Goal: Information Seeking & Learning: Understand process/instructions

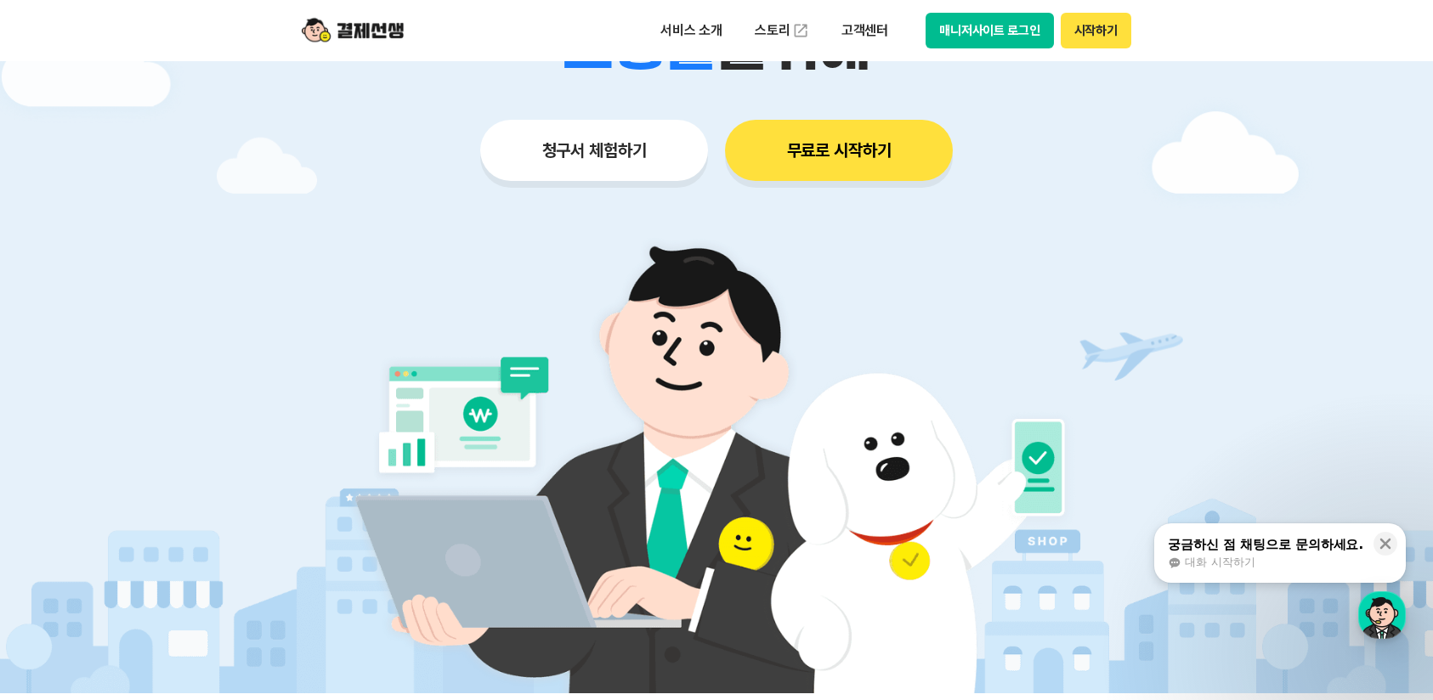
scroll to position [340, 0]
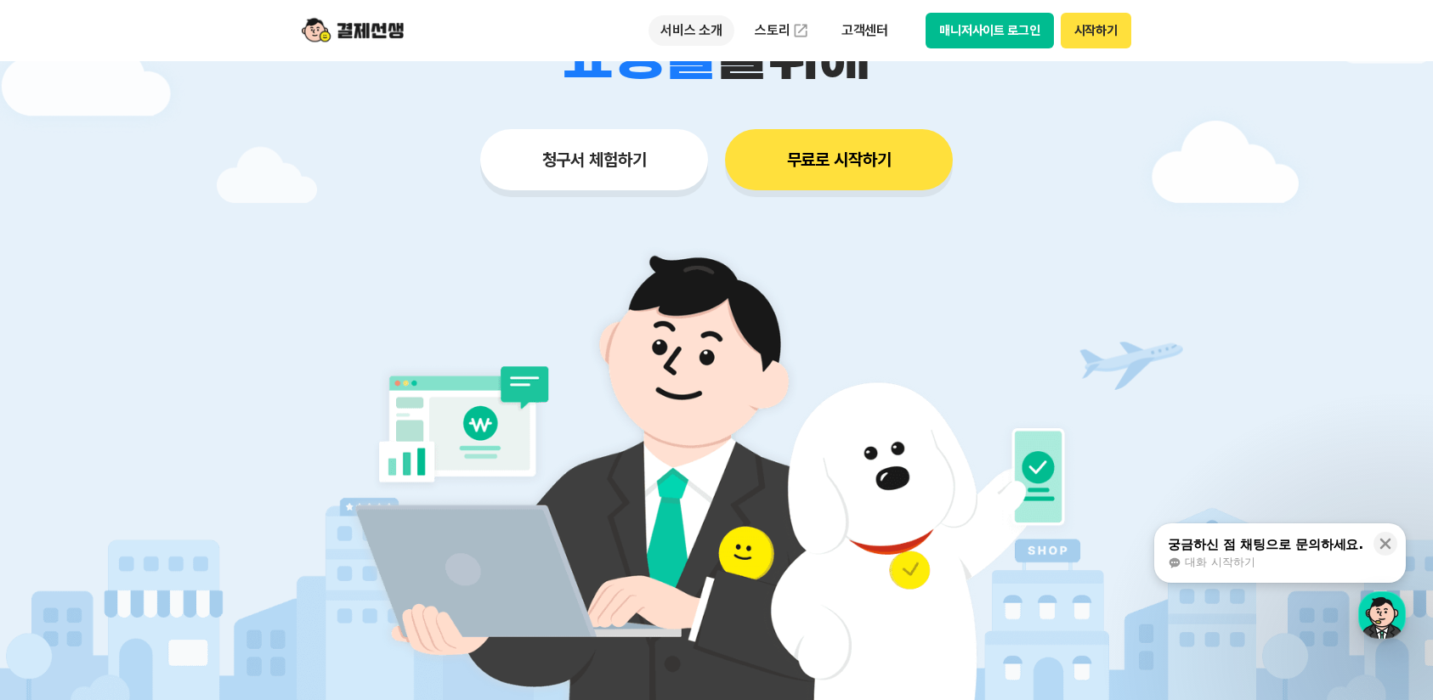
click at [685, 33] on p "서비스 소개" at bounding box center [692, 30] width 86 height 31
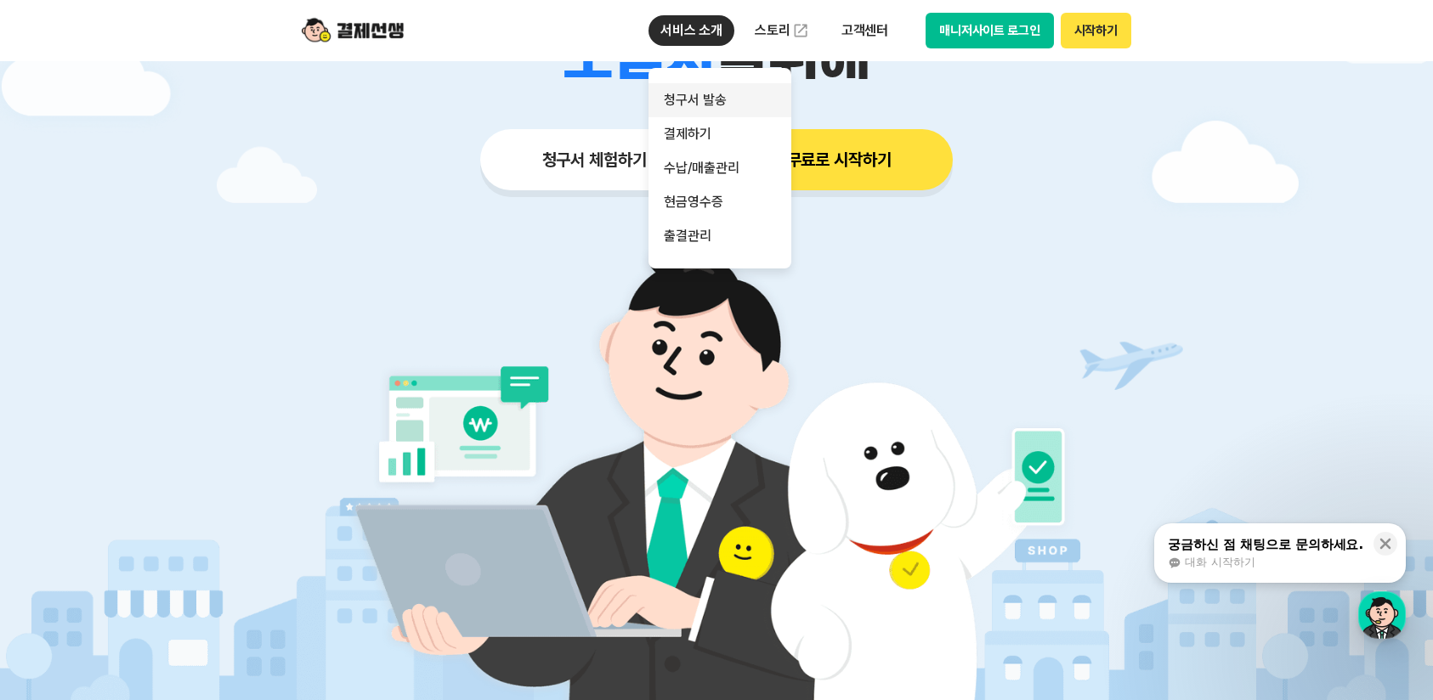
click at [723, 100] on link "청구서 발송" at bounding box center [720, 100] width 143 height 34
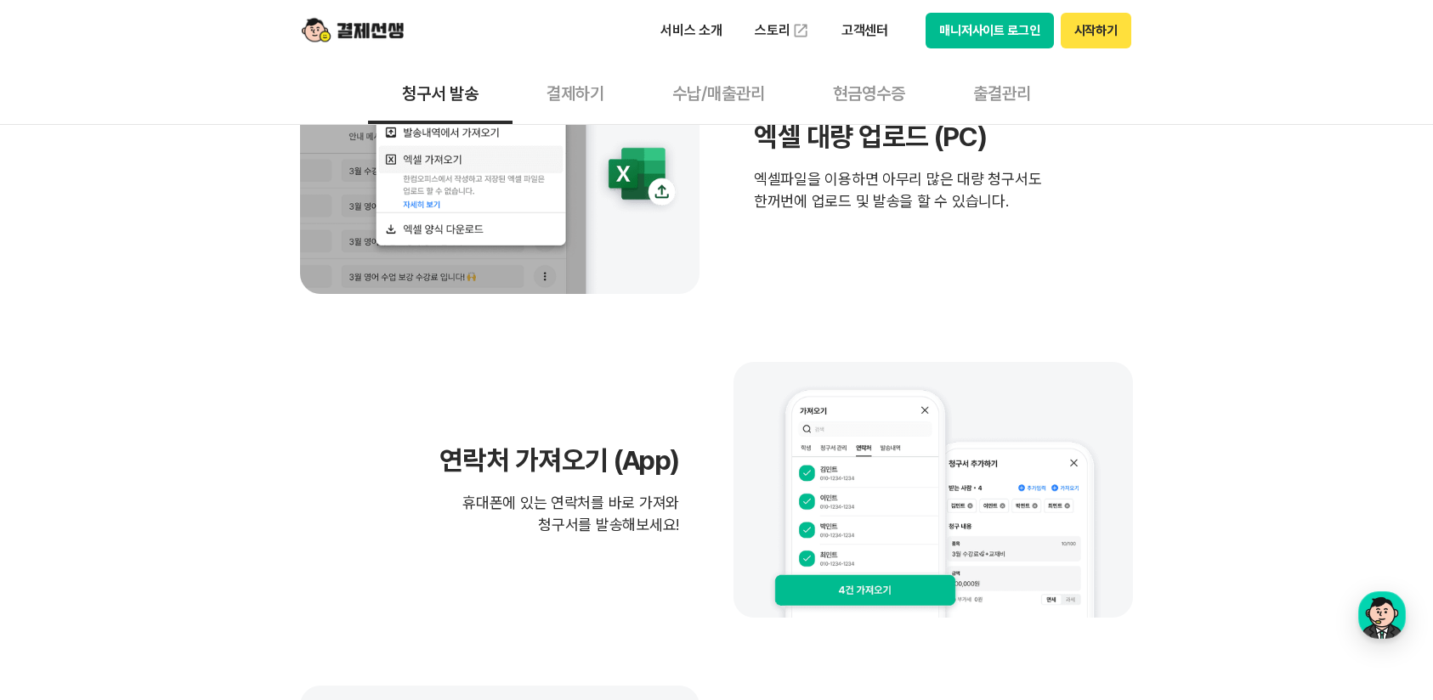
scroll to position [255, 0]
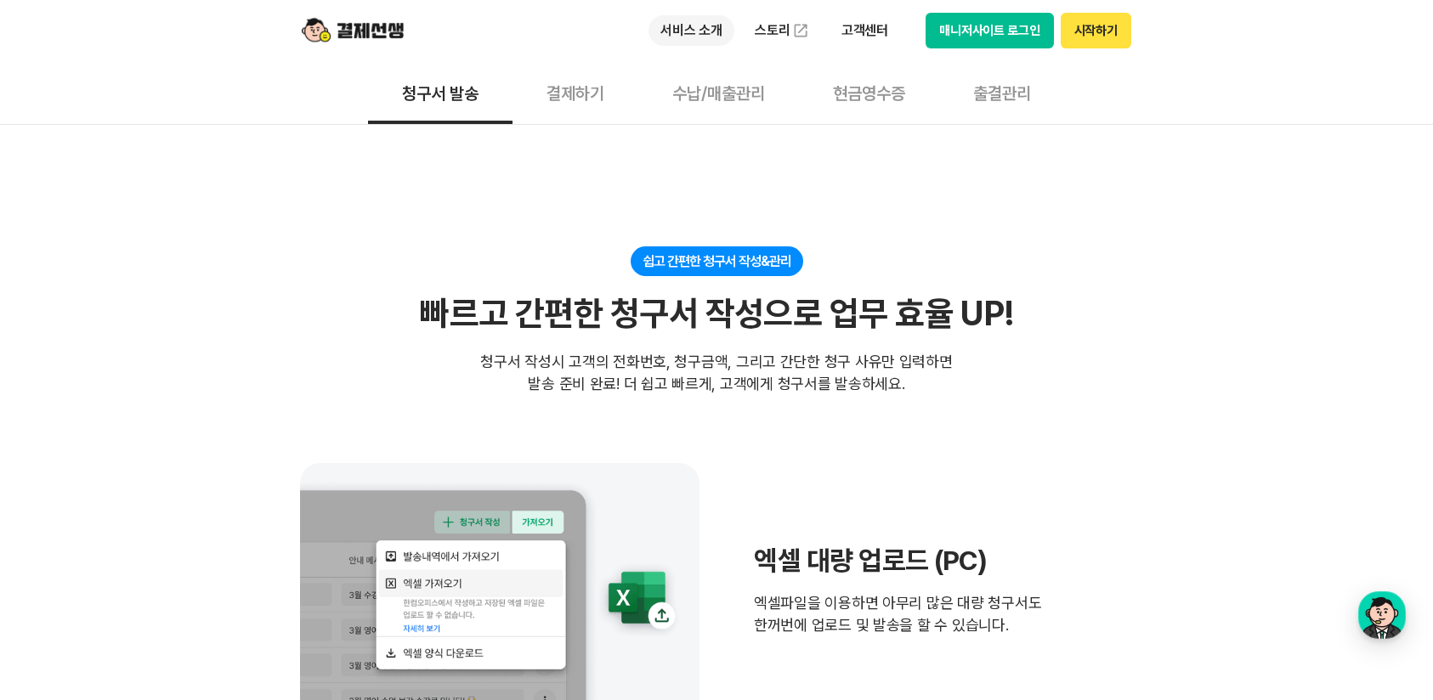
click at [677, 22] on p "서비스 소개" at bounding box center [692, 30] width 86 height 31
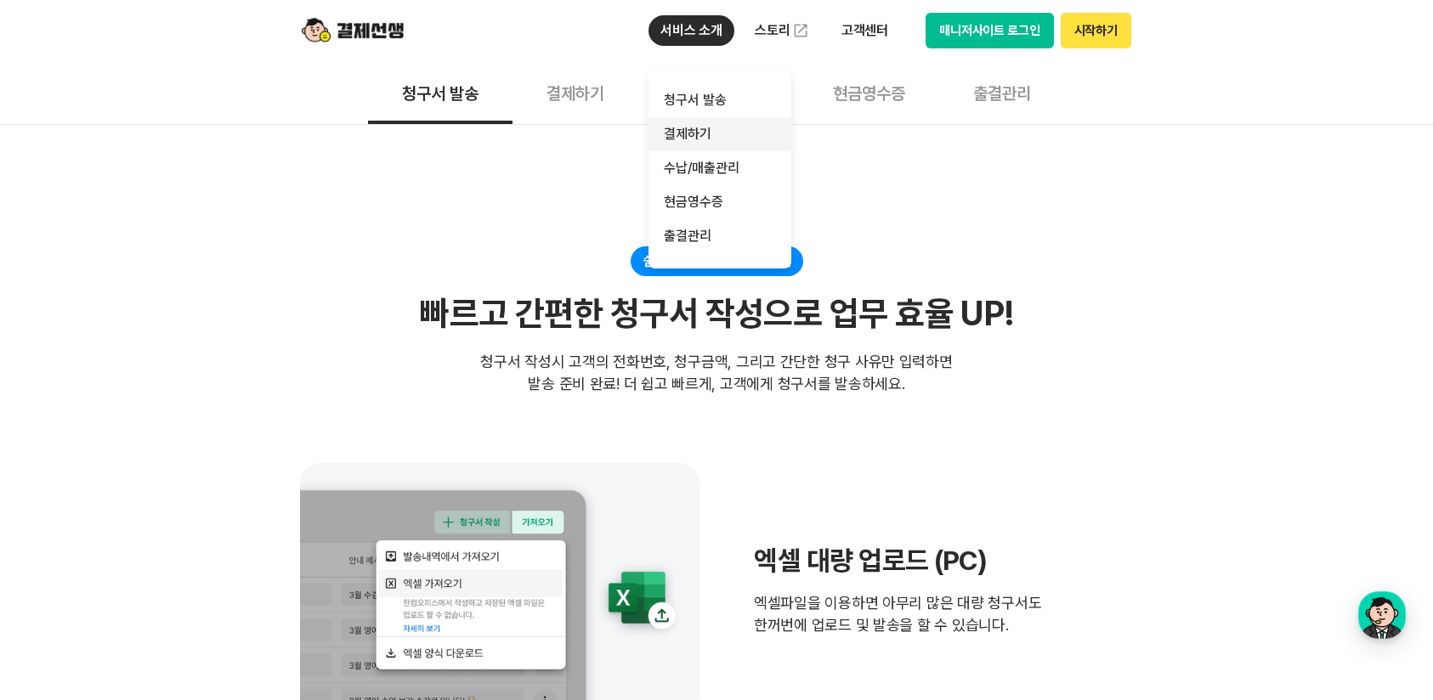
click at [700, 129] on link "결제하기" at bounding box center [720, 134] width 143 height 34
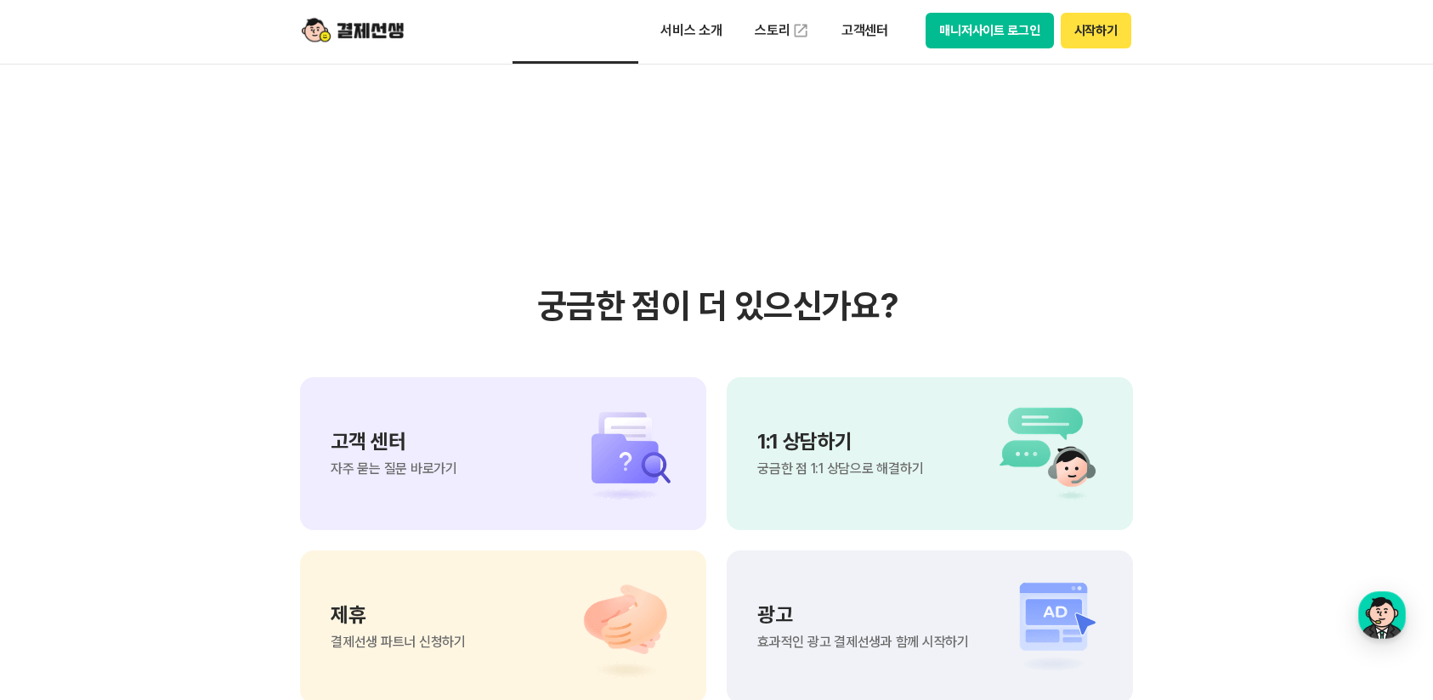
scroll to position [4590, 0]
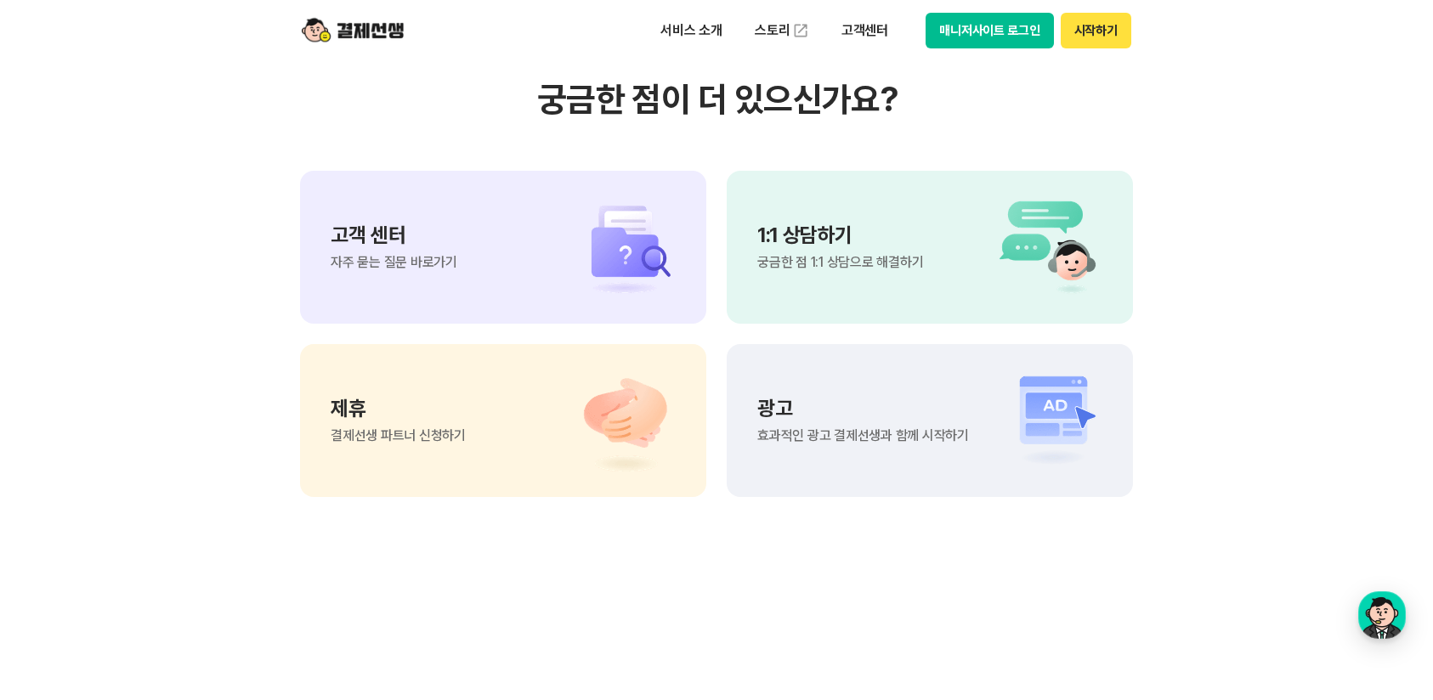
click at [607, 298] on img at bounding box center [616, 247] width 119 height 102
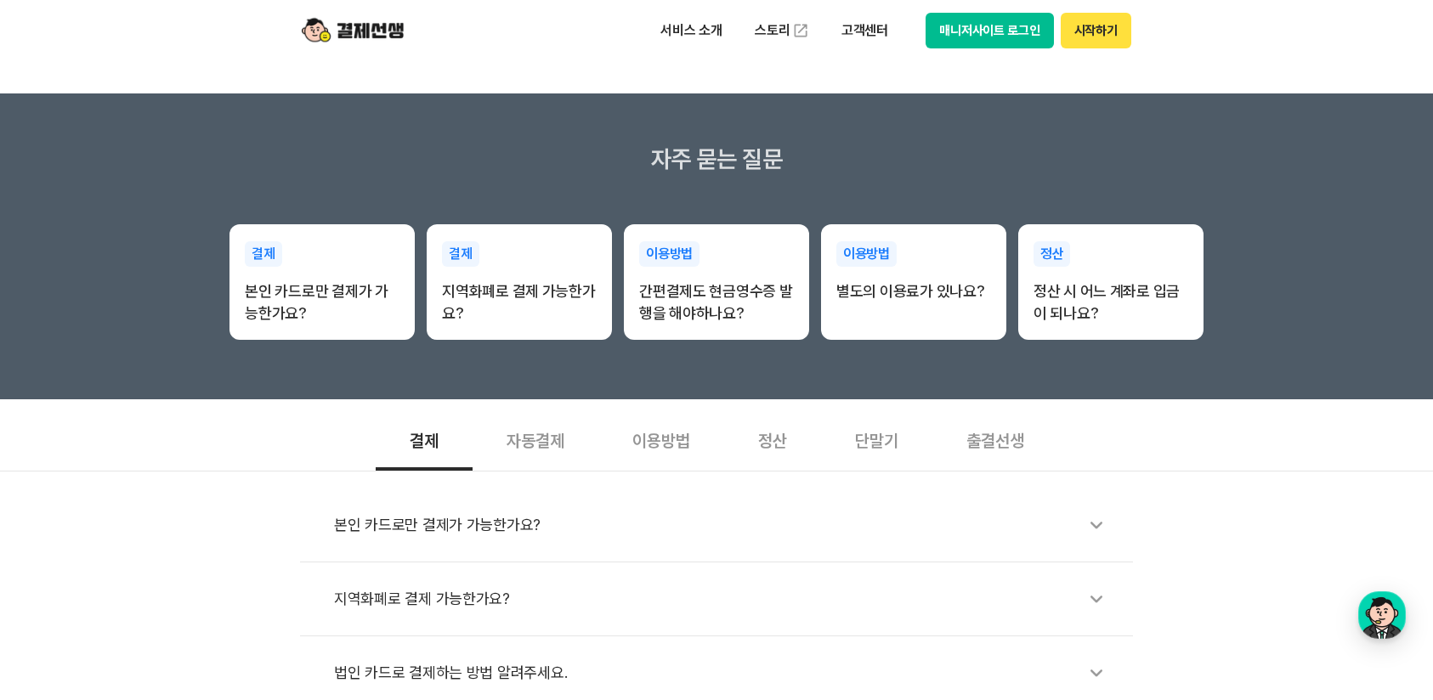
scroll to position [255, 0]
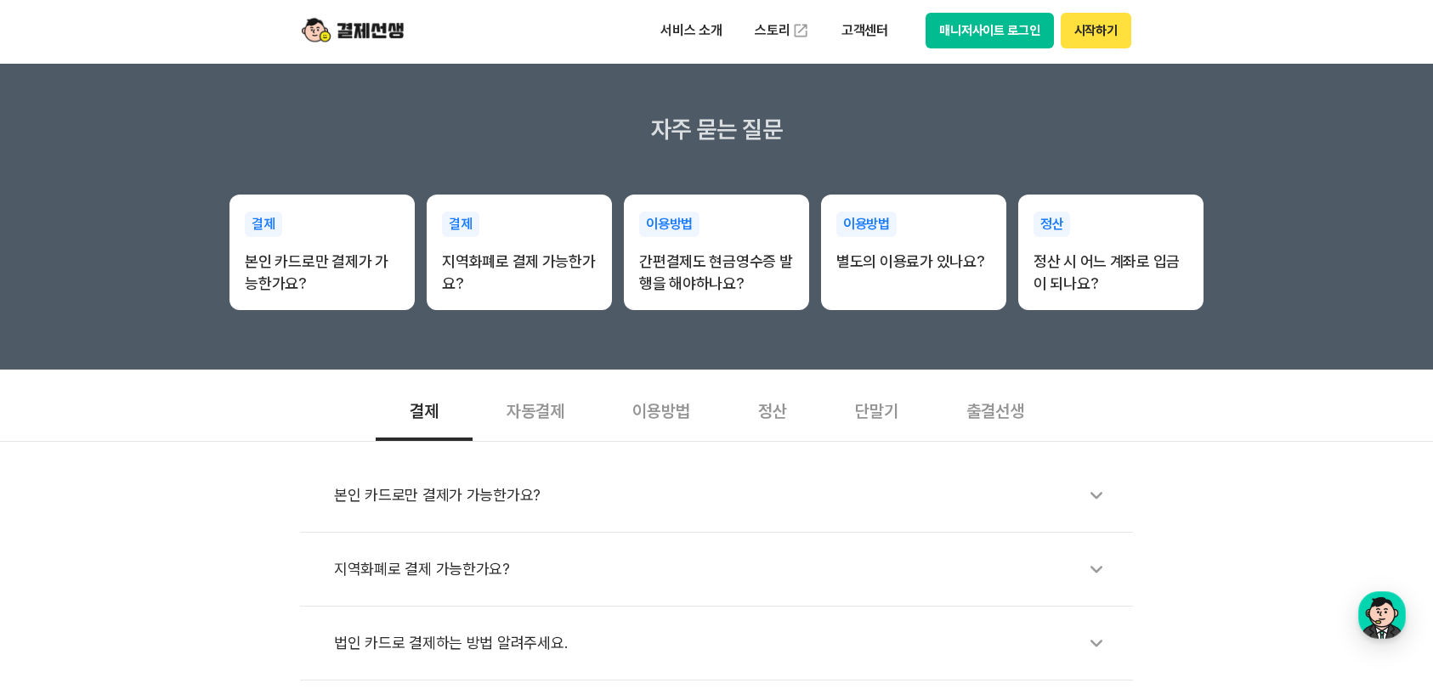
click at [533, 502] on div "본인 카드로만 결제가 가능한가요?" at bounding box center [725, 495] width 782 height 39
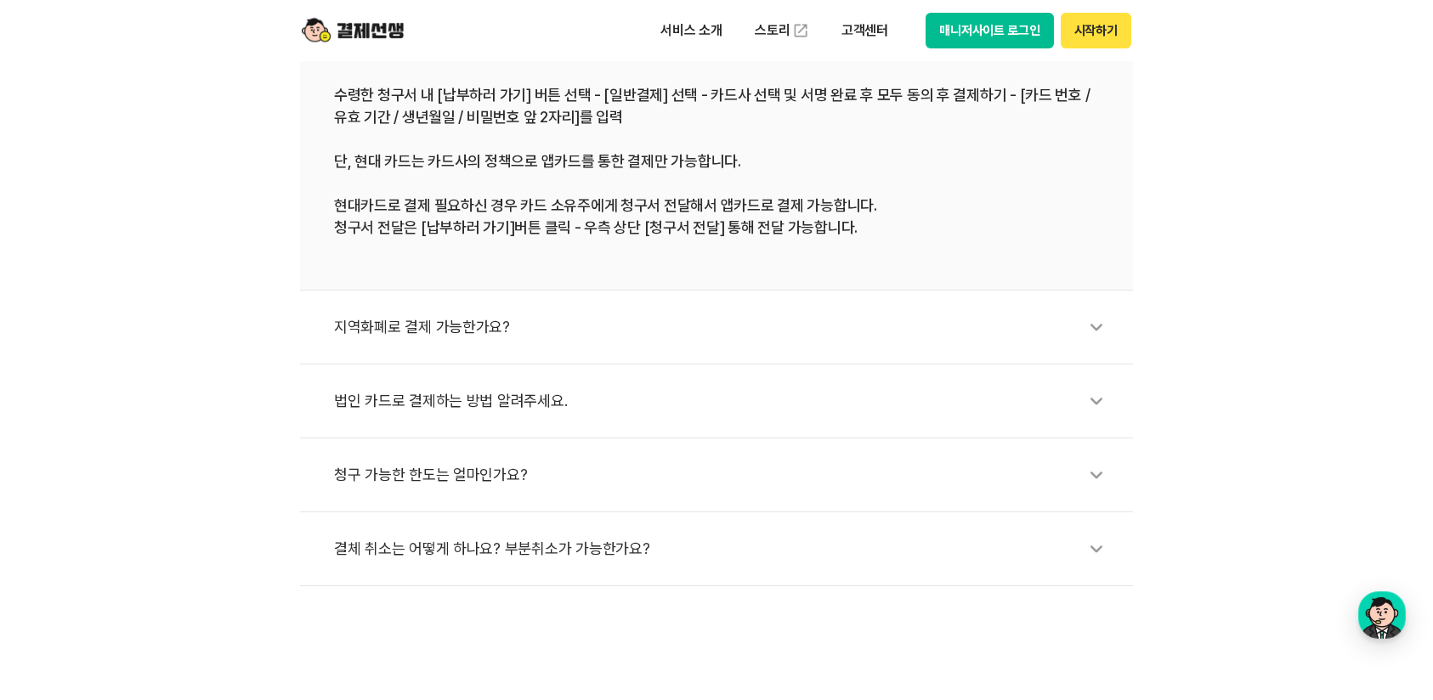
scroll to position [850, 0]
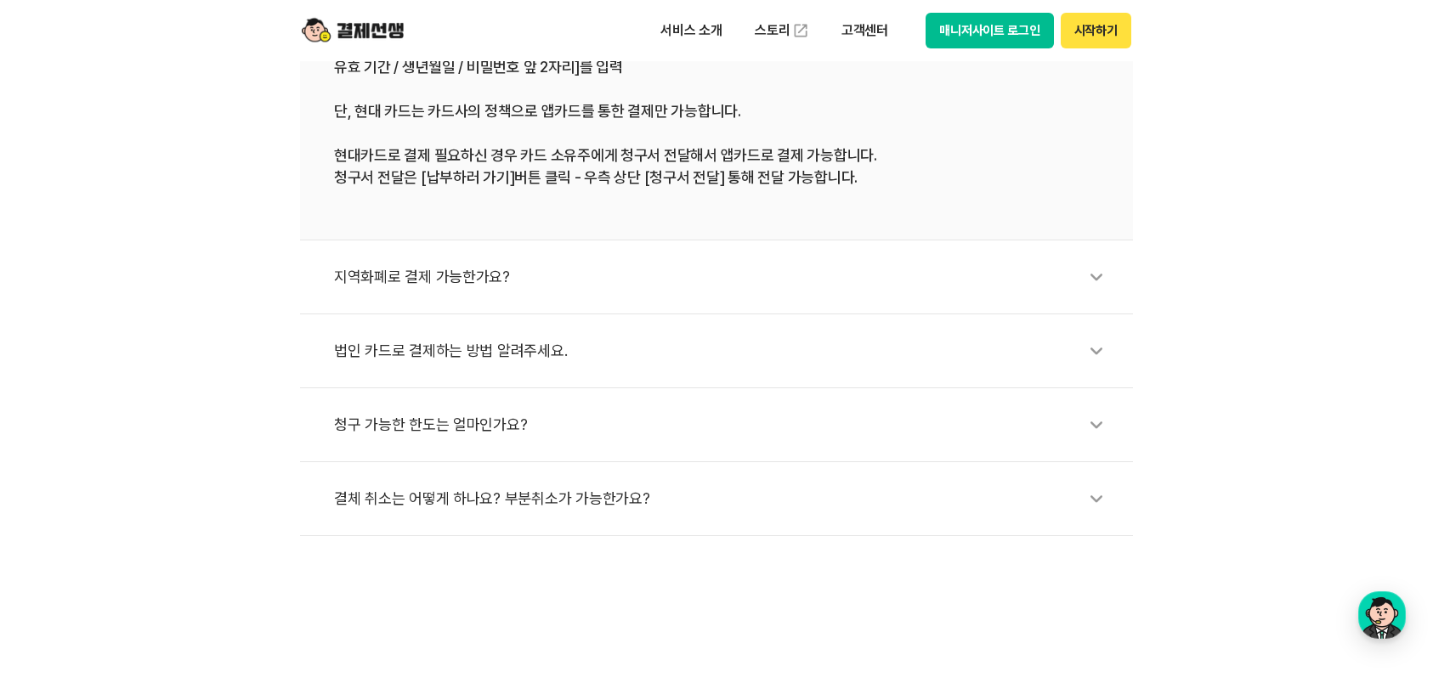
click at [527, 342] on div "법인 카드로 결제하는 방법 알려주세요." at bounding box center [725, 351] width 782 height 39
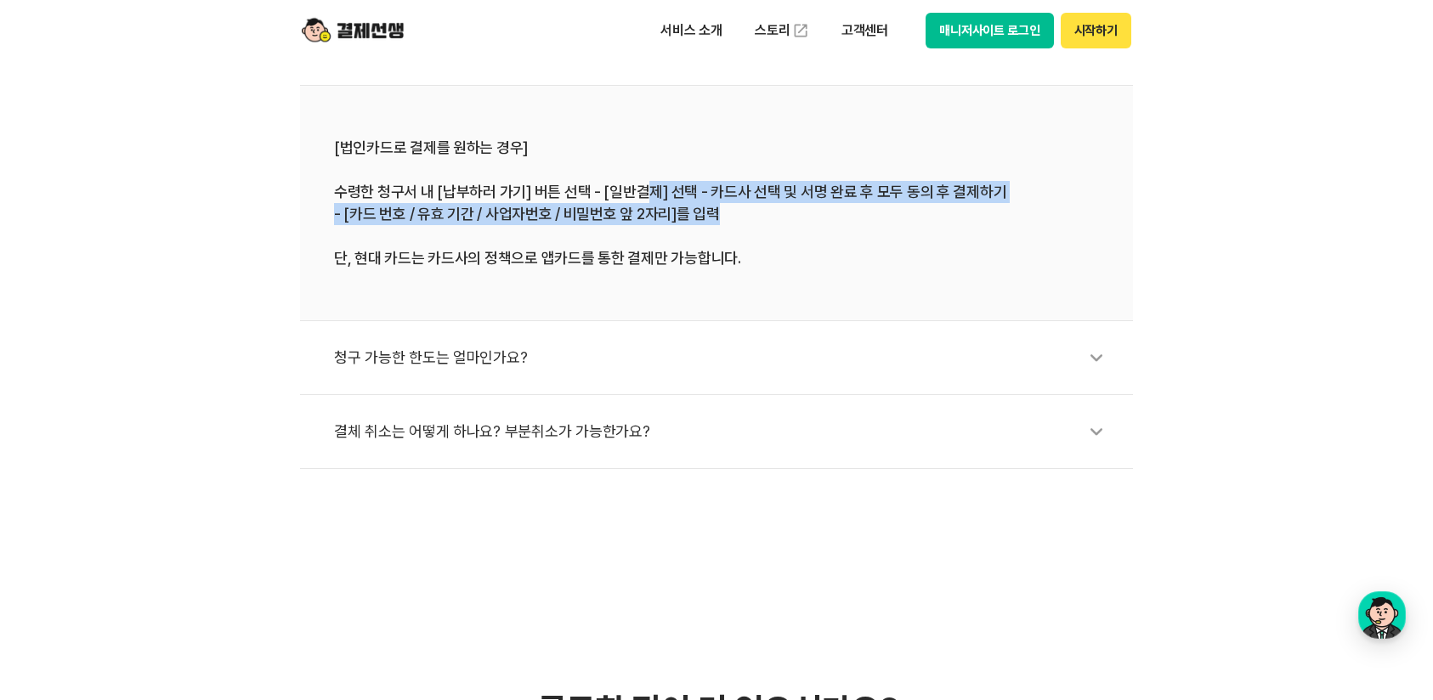
drag, startPoint x: 647, startPoint y: 197, endPoint x: 882, endPoint y: 204, distance: 234.7
click at [882, 204] on div "[법인카드로 결제를 원하는 경우] 수령한 청구서 내 [납부하러 가기] 버튼 선택 - [일반결제] 선택 - 카드사 선택 및 서명 완료 후 모두 …" at bounding box center [716, 203] width 765 height 133
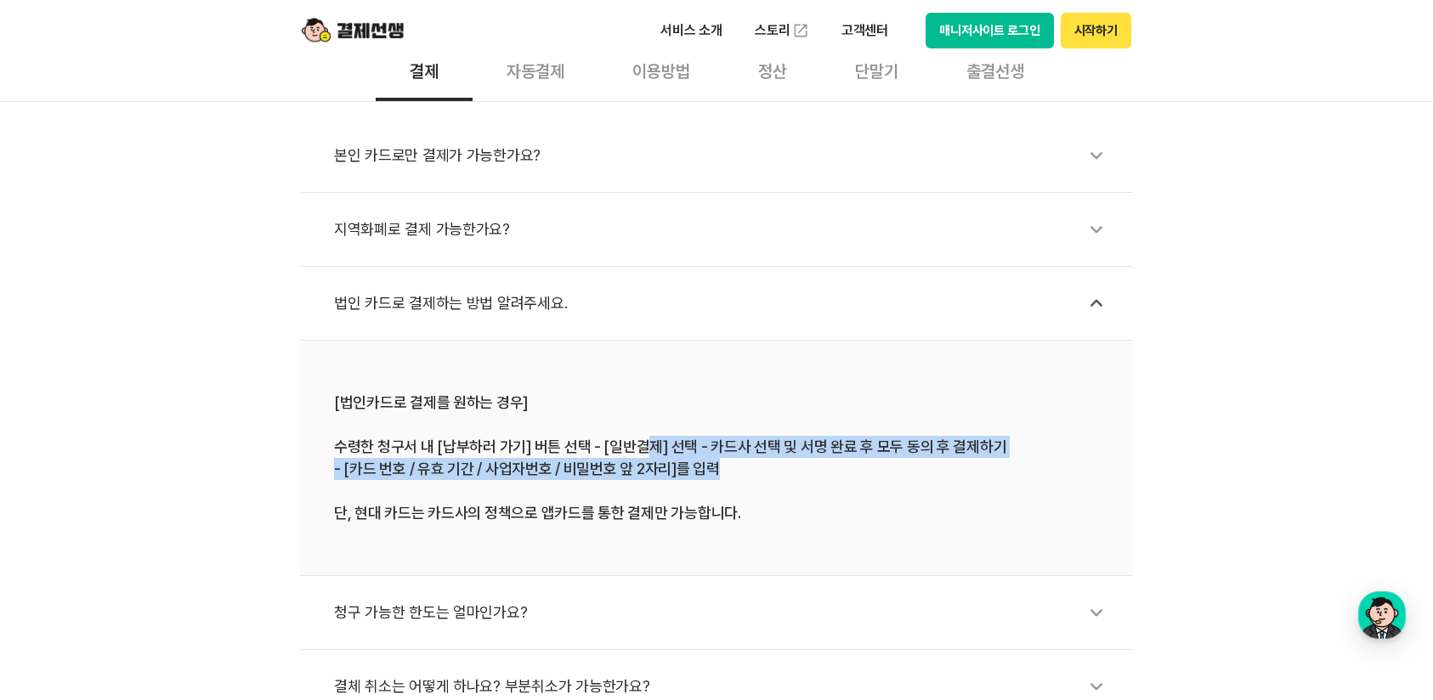
scroll to position [425, 0]
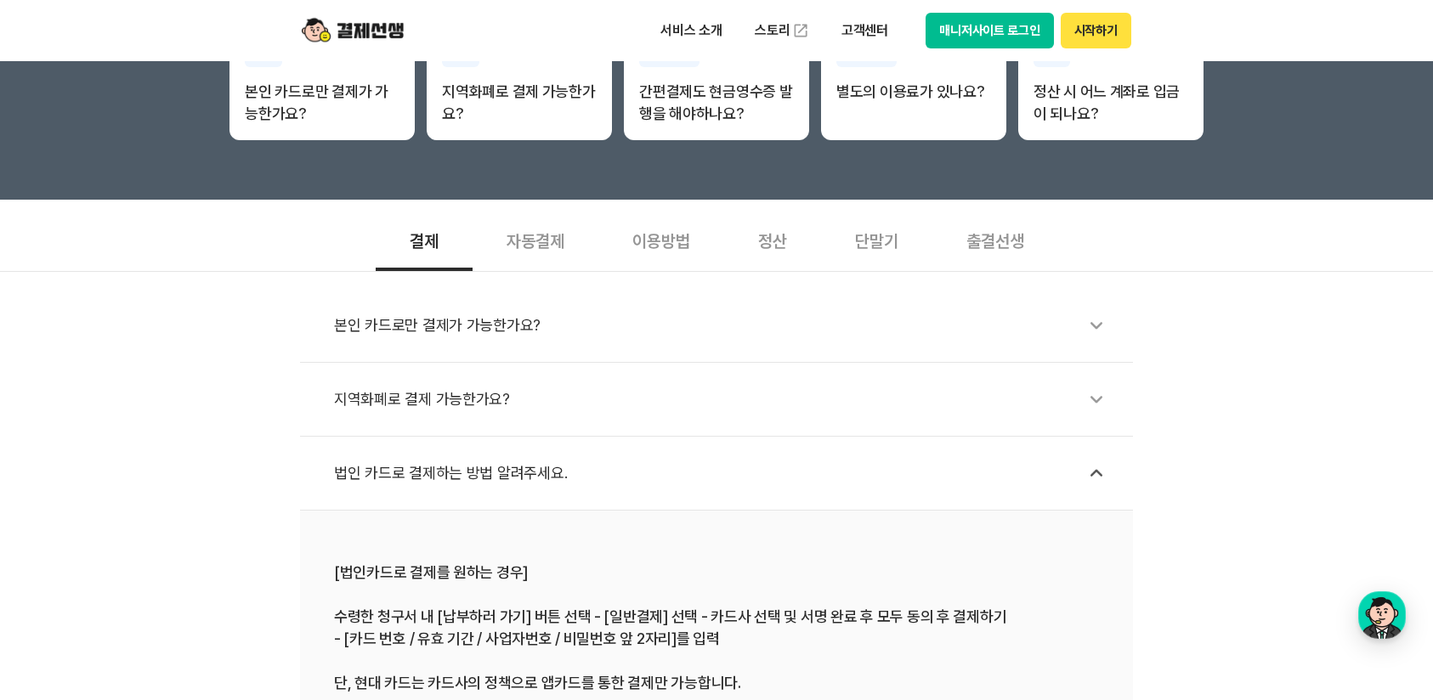
click at [546, 238] on div "자동결제" at bounding box center [536, 239] width 126 height 63
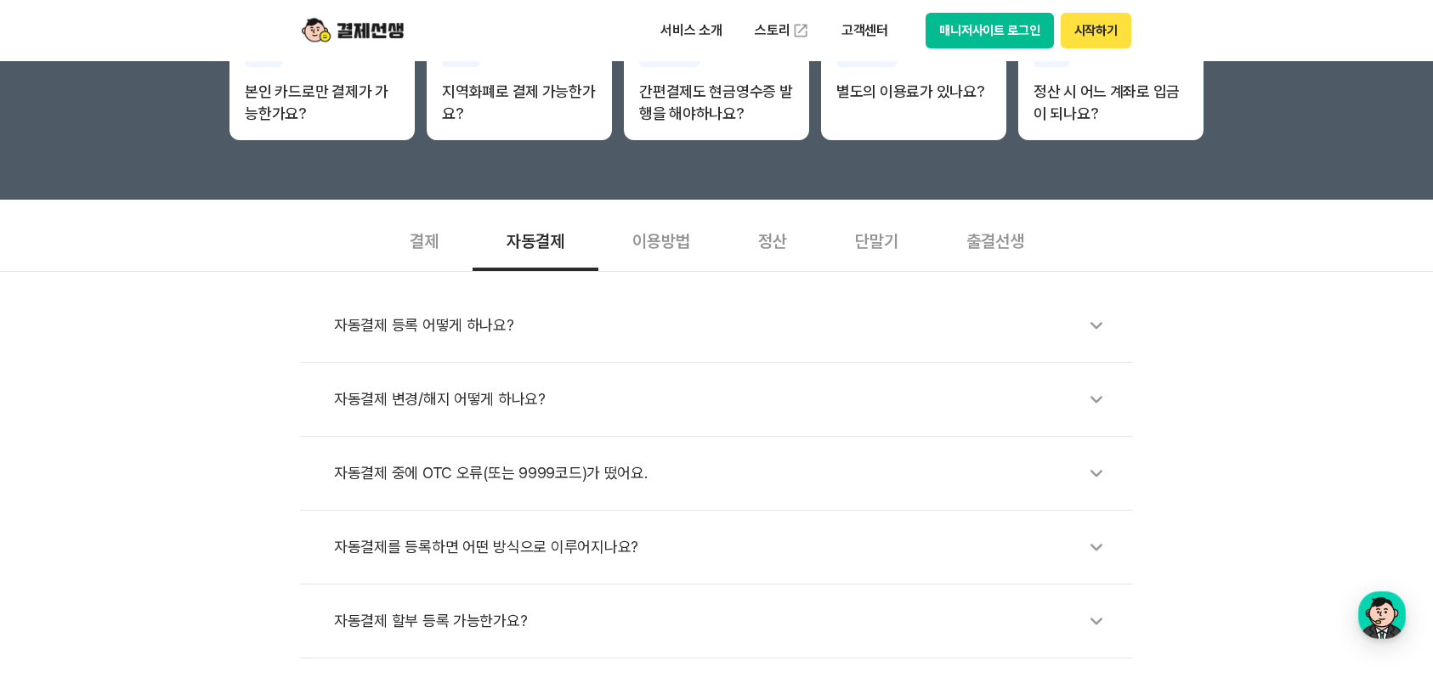
click at [660, 247] on div "이용방법" at bounding box center [661, 239] width 126 height 63
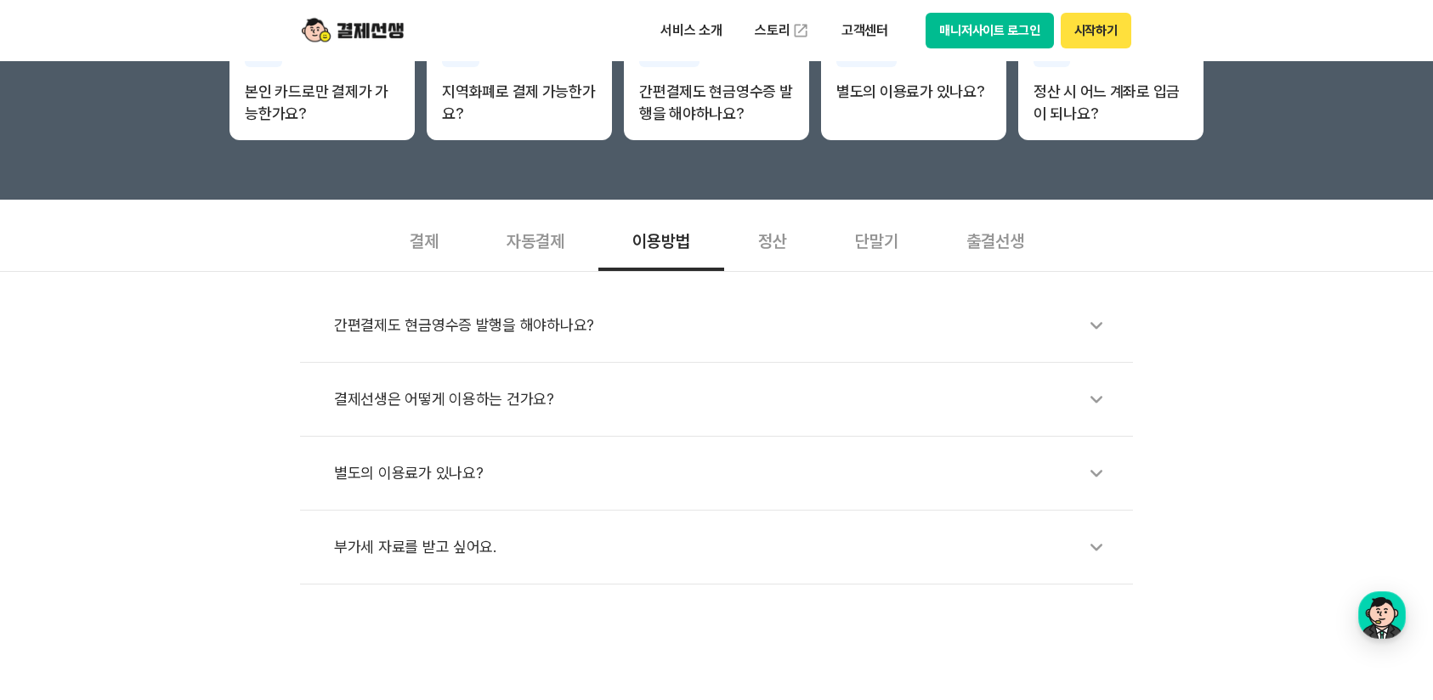
click at [544, 400] on div "결제선생은 어떻게 이용하는 건가요?" at bounding box center [725, 399] width 782 height 39
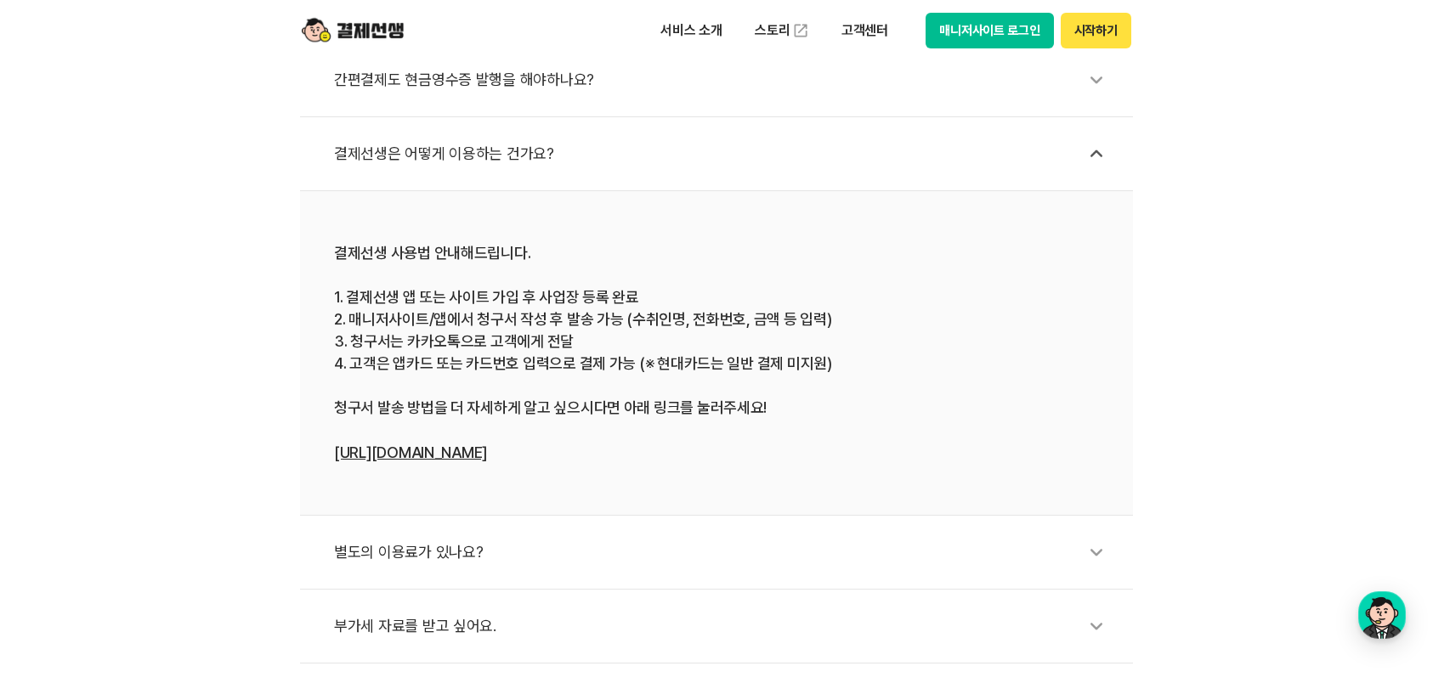
scroll to position [680, 0]
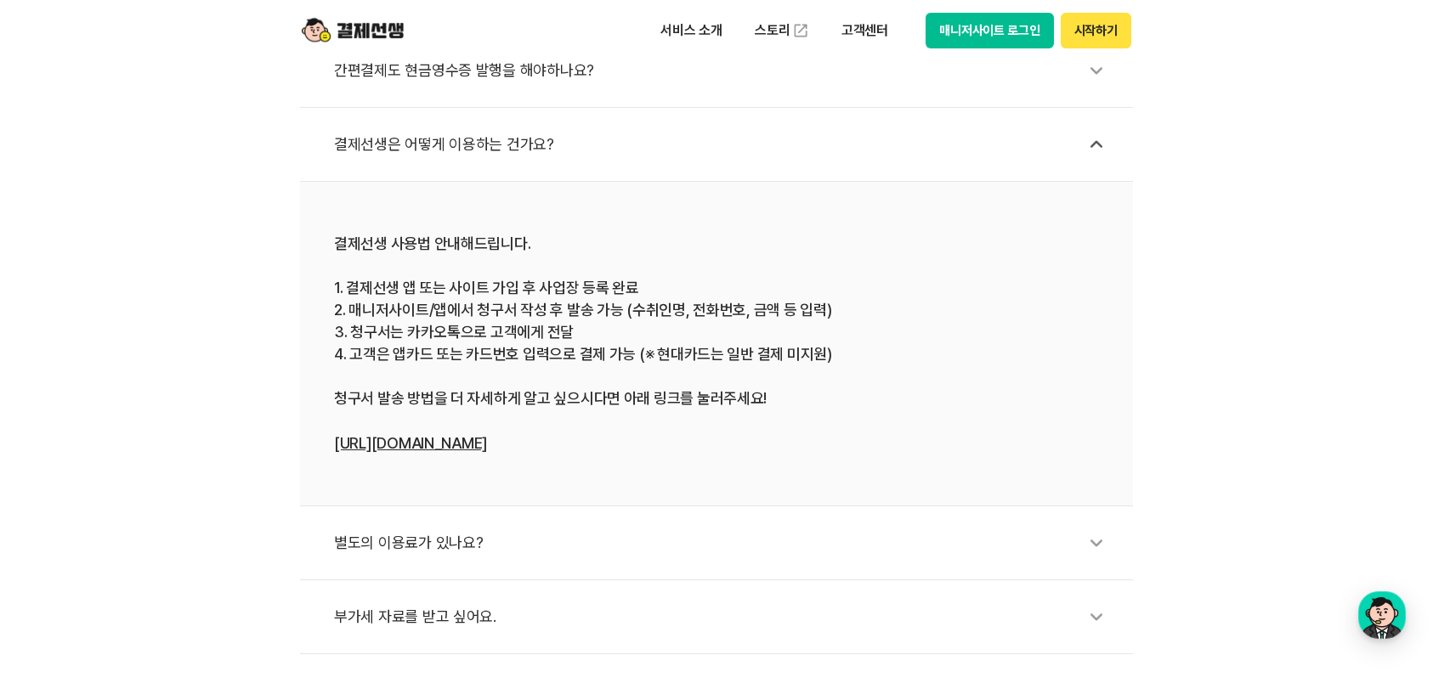
click at [451, 439] on link "https://bit.ly/3EU0Xa9" at bounding box center [410, 443] width 153 height 18
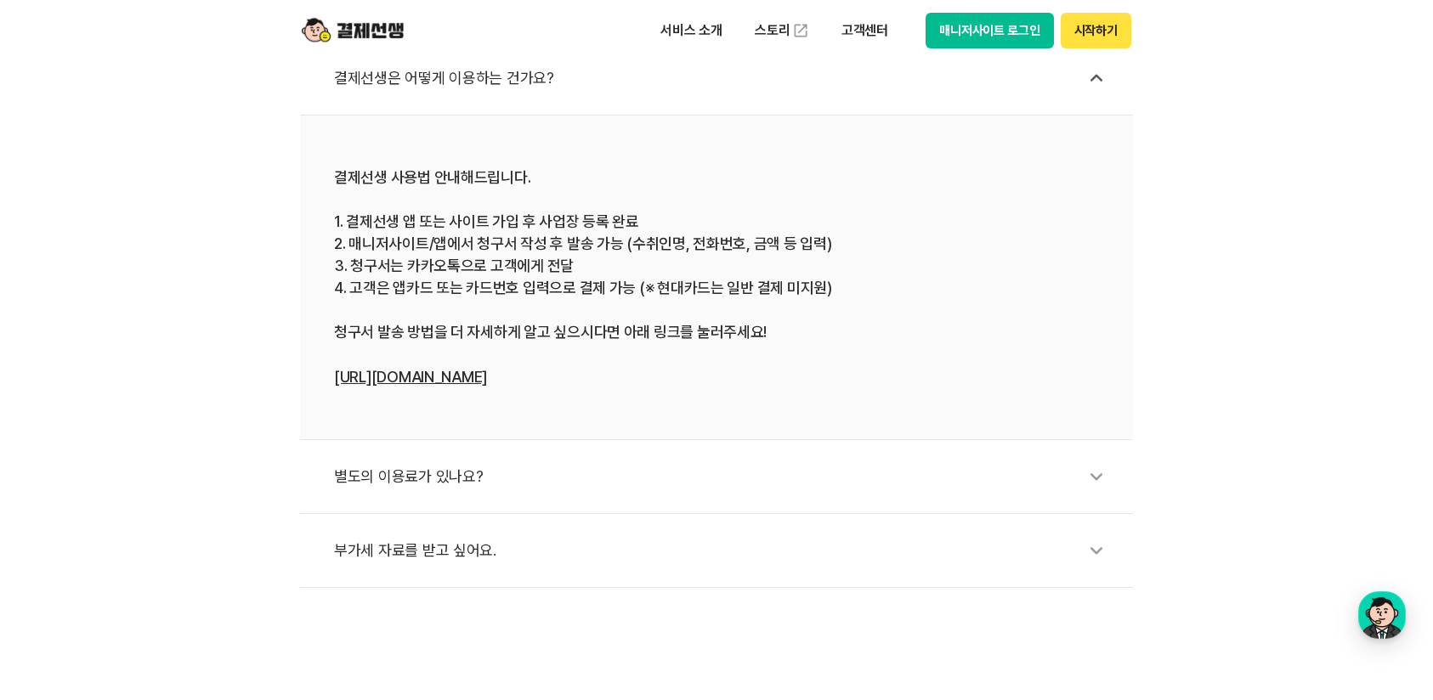
scroll to position [935, 0]
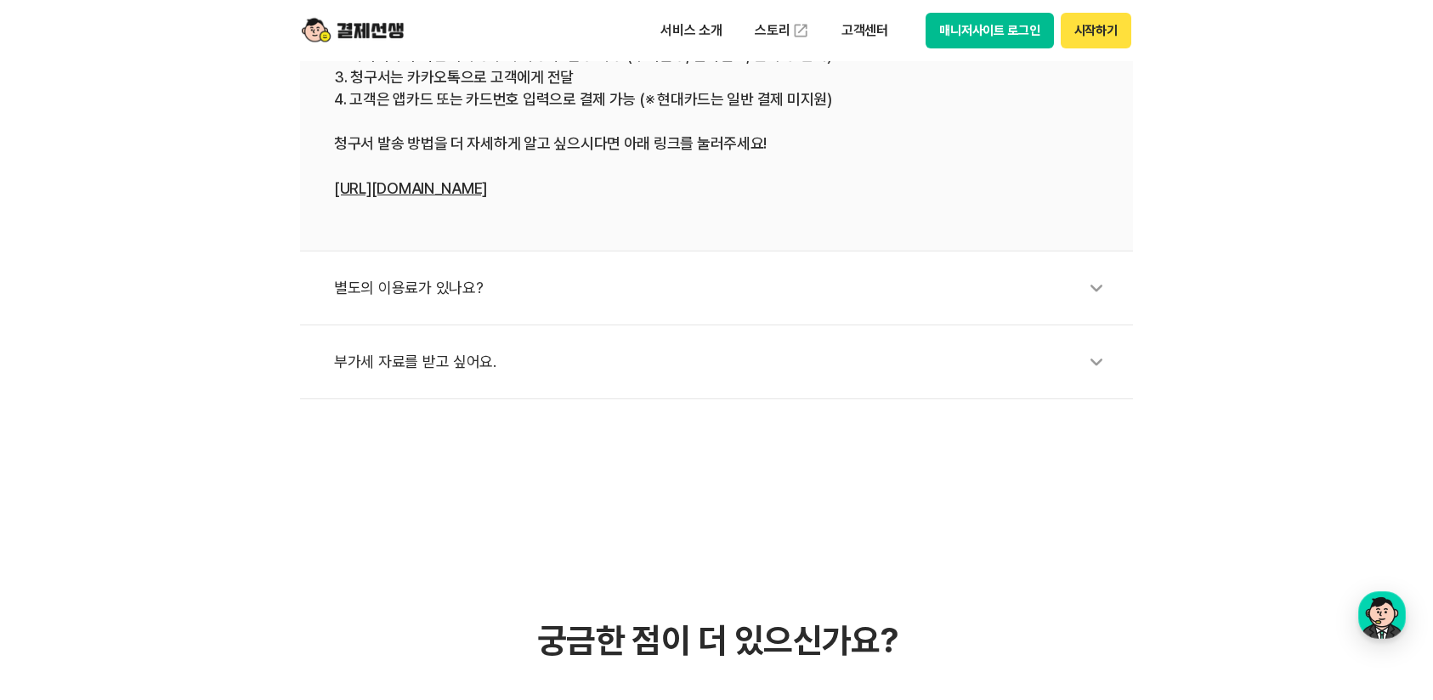
click at [457, 297] on div "별도의 이용료가 있나요?" at bounding box center [725, 288] width 782 height 39
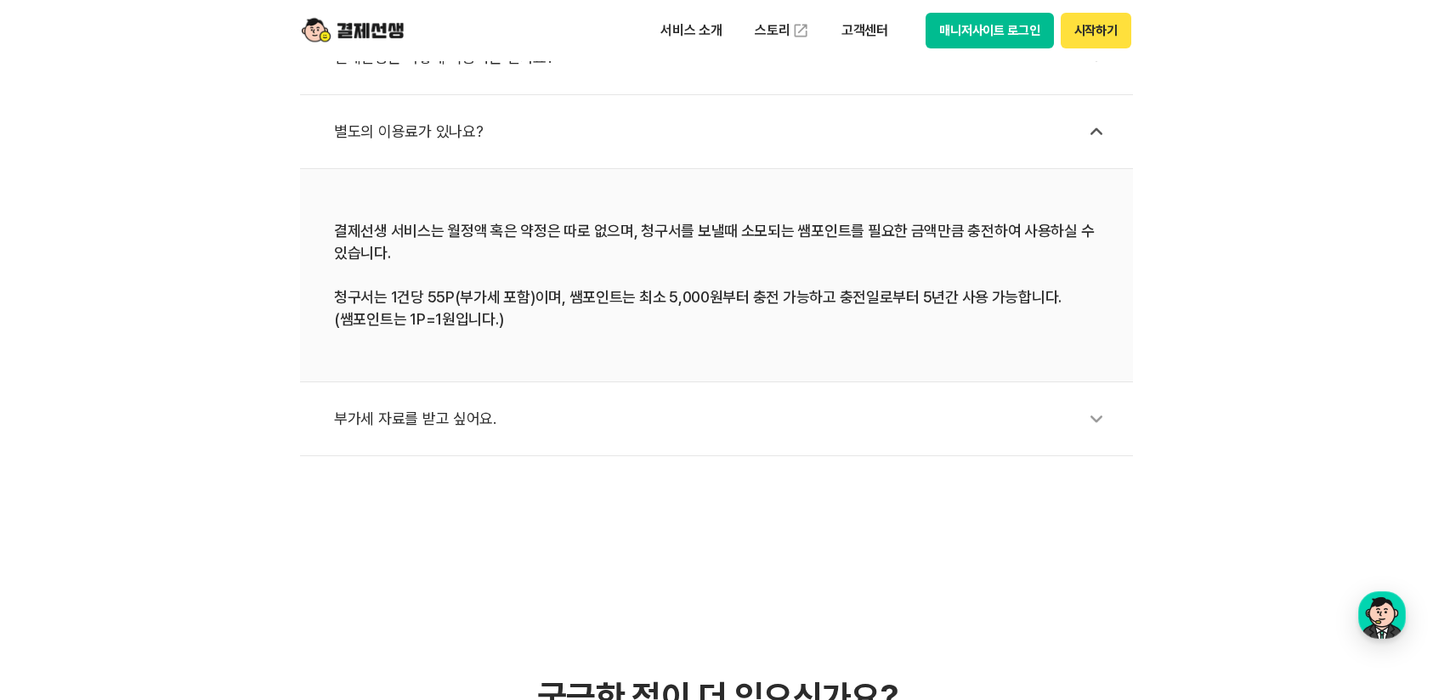
scroll to position [765, 0]
click at [500, 429] on div "부가세 자료를 받고 싶어요." at bounding box center [725, 420] width 782 height 39
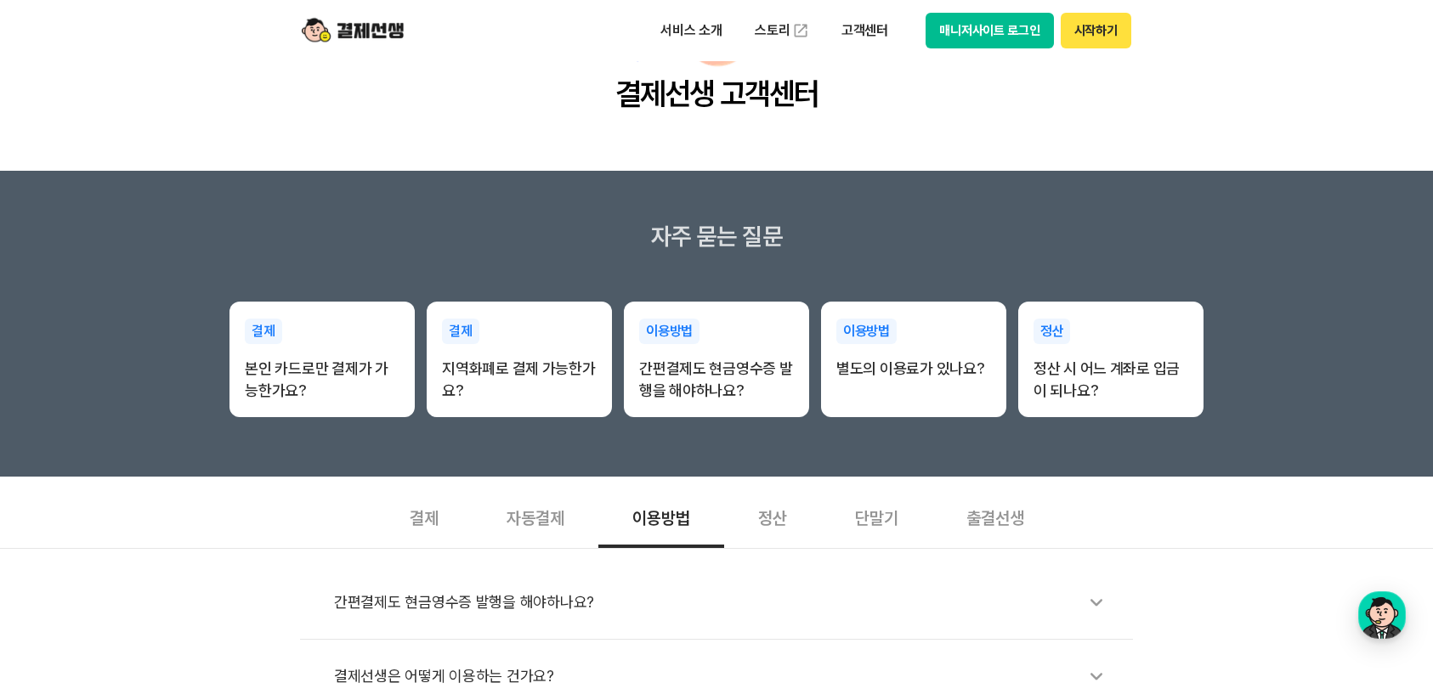
scroll to position [0, 0]
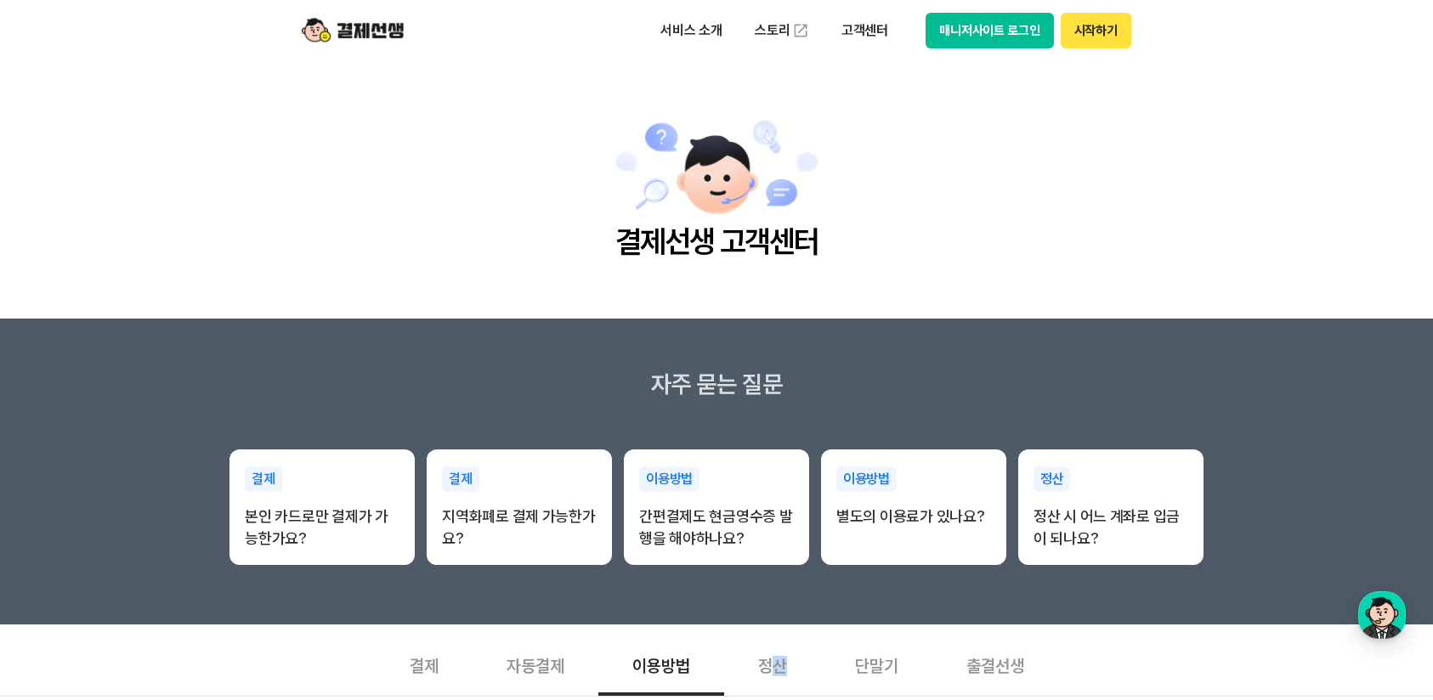
click at [780, 662] on div "정산" at bounding box center [772, 664] width 97 height 63
click at [777, 663] on div "정산" at bounding box center [772, 664] width 97 height 63
click at [776, 666] on div "정산" at bounding box center [772, 664] width 97 height 63
click at [718, 37] on p "서비스 소개" at bounding box center [692, 30] width 86 height 31
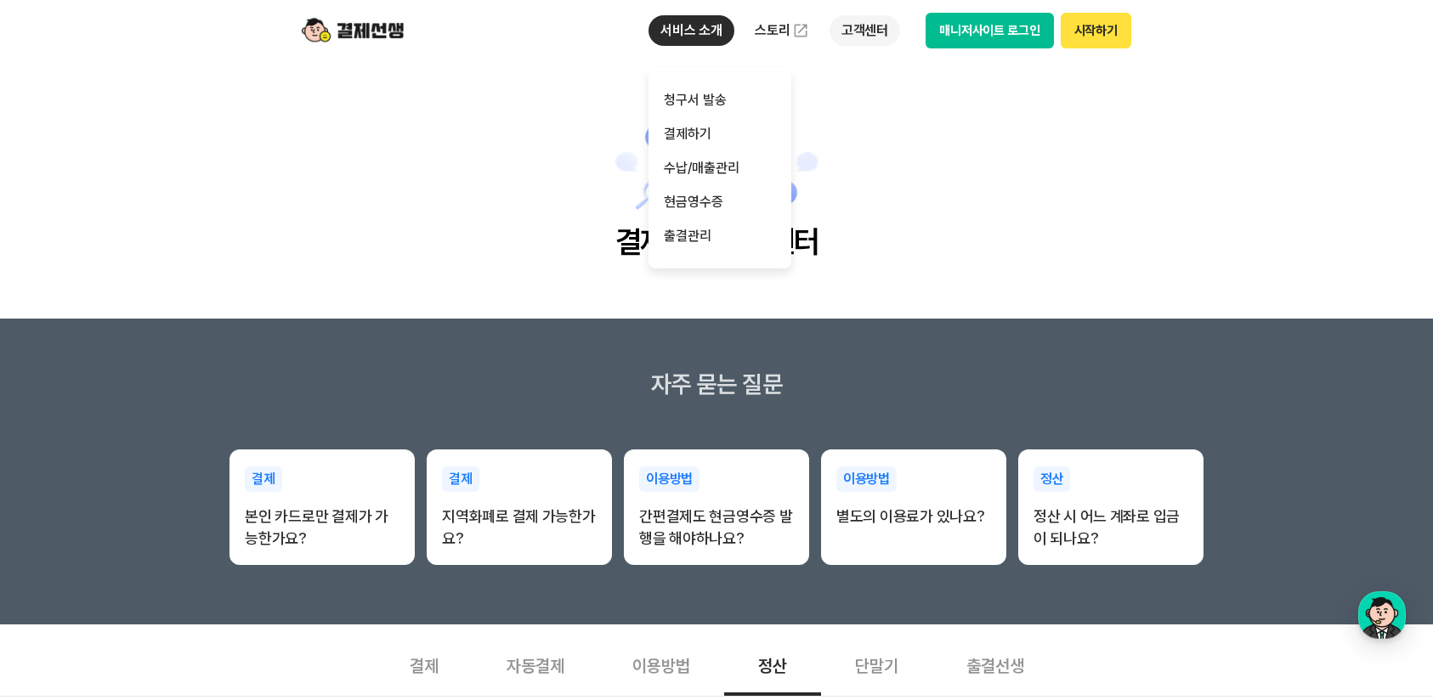
click at [878, 29] on p "고객센터" at bounding box center [865, 30] width 71 height 31
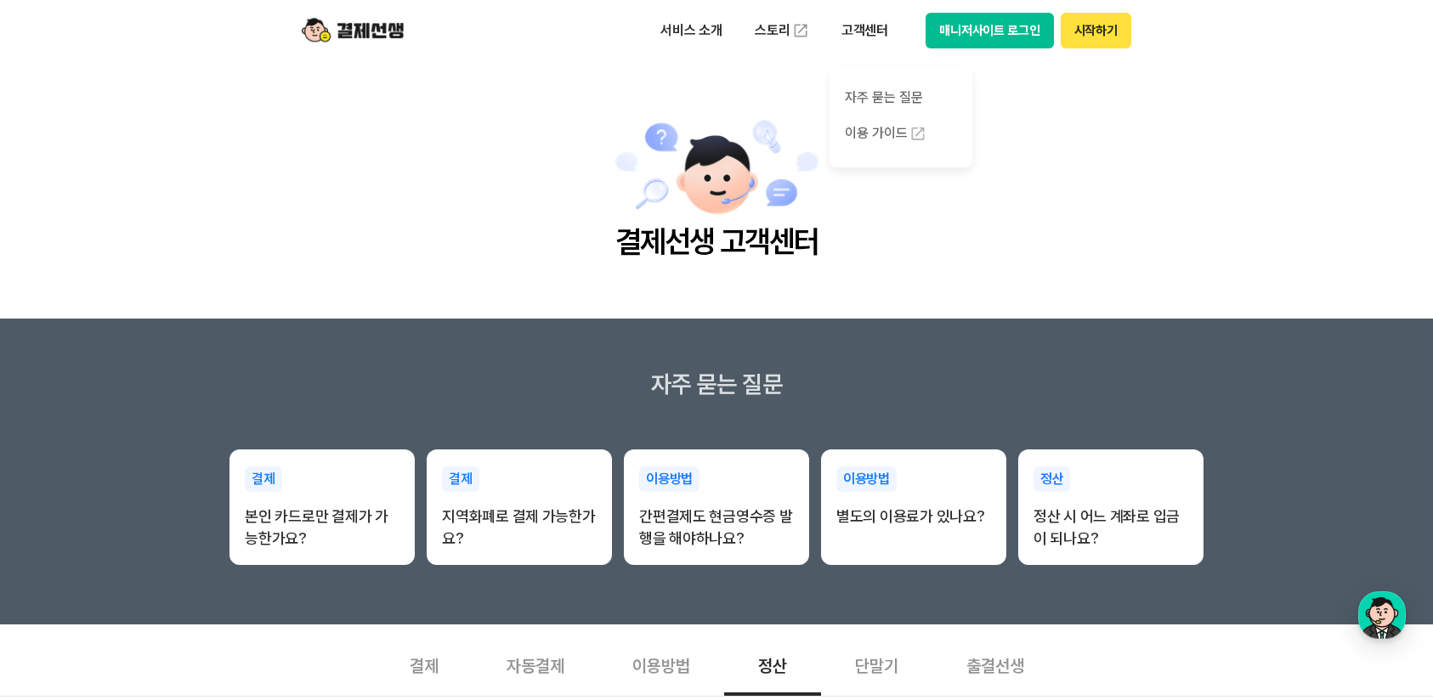
click at [968, 26] on button "매니저사이트 로그인" at bounding box center [990, 31] width 128 height 36
click at [365, 29] on img at bounding box center [353, 30] width 102 height 32
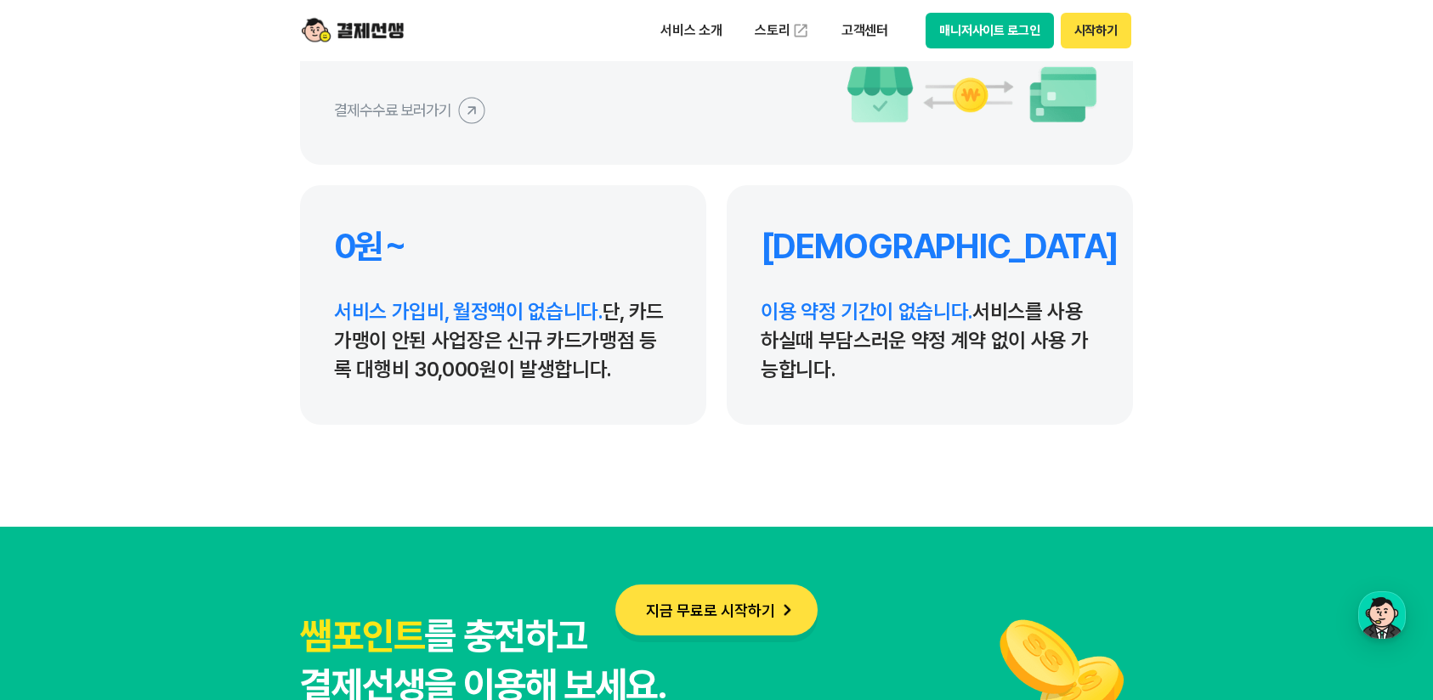
scroll to position [7991, 0]
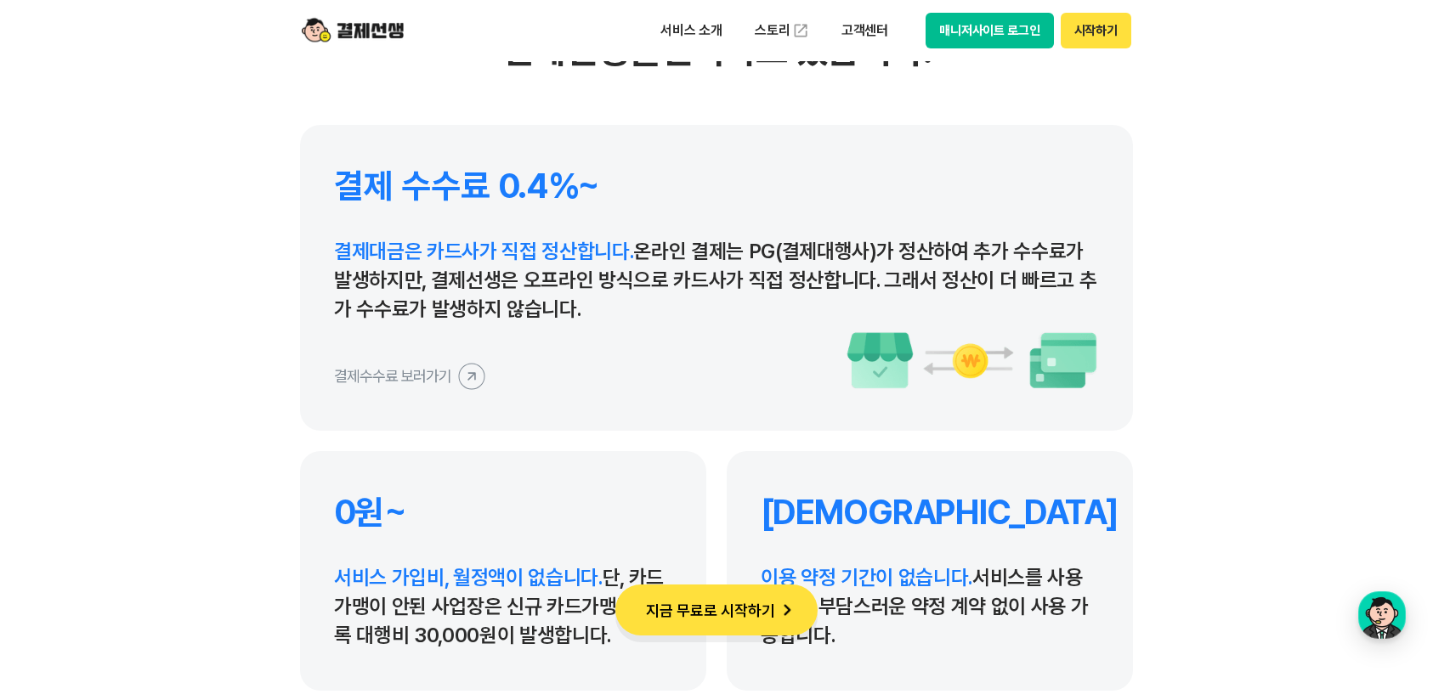
click at [475, 383] on icon at bounding box center [471, 376] width 38 height 38
